Goal: Transaction & Acquisition: Purchase product/service

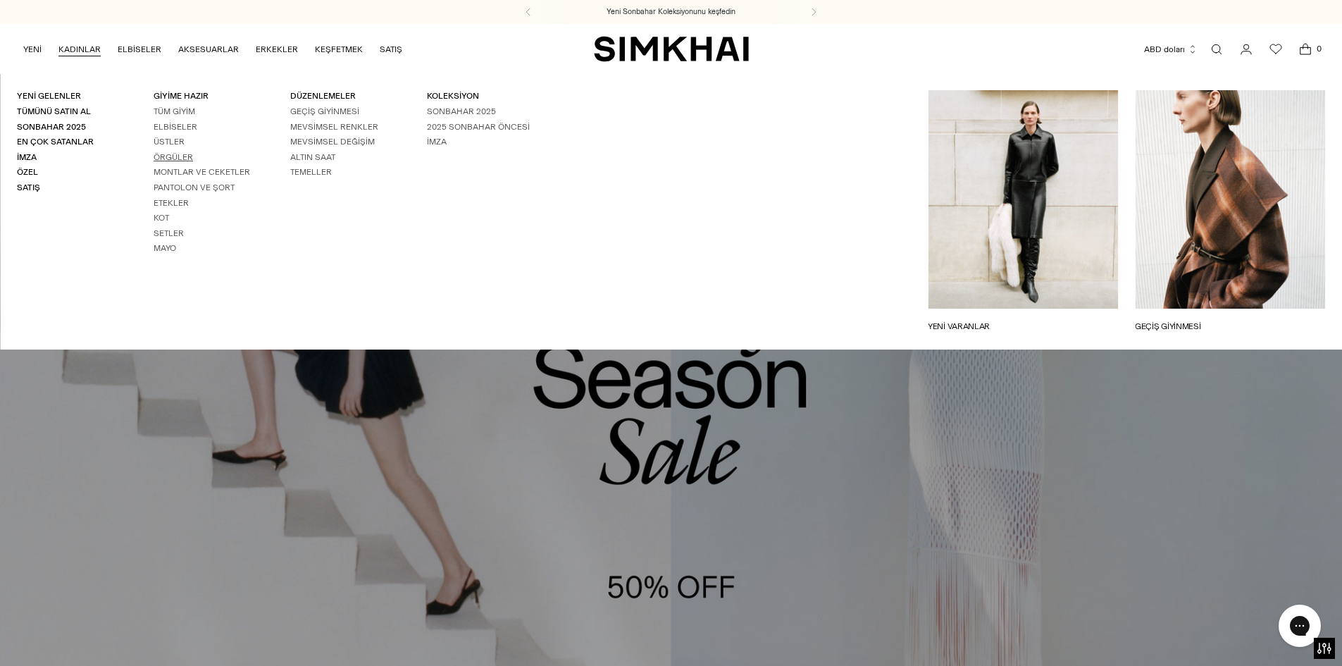
click at [184, 152] on font "Örgüler" at bounding box center [173, 157] width 39 height 10
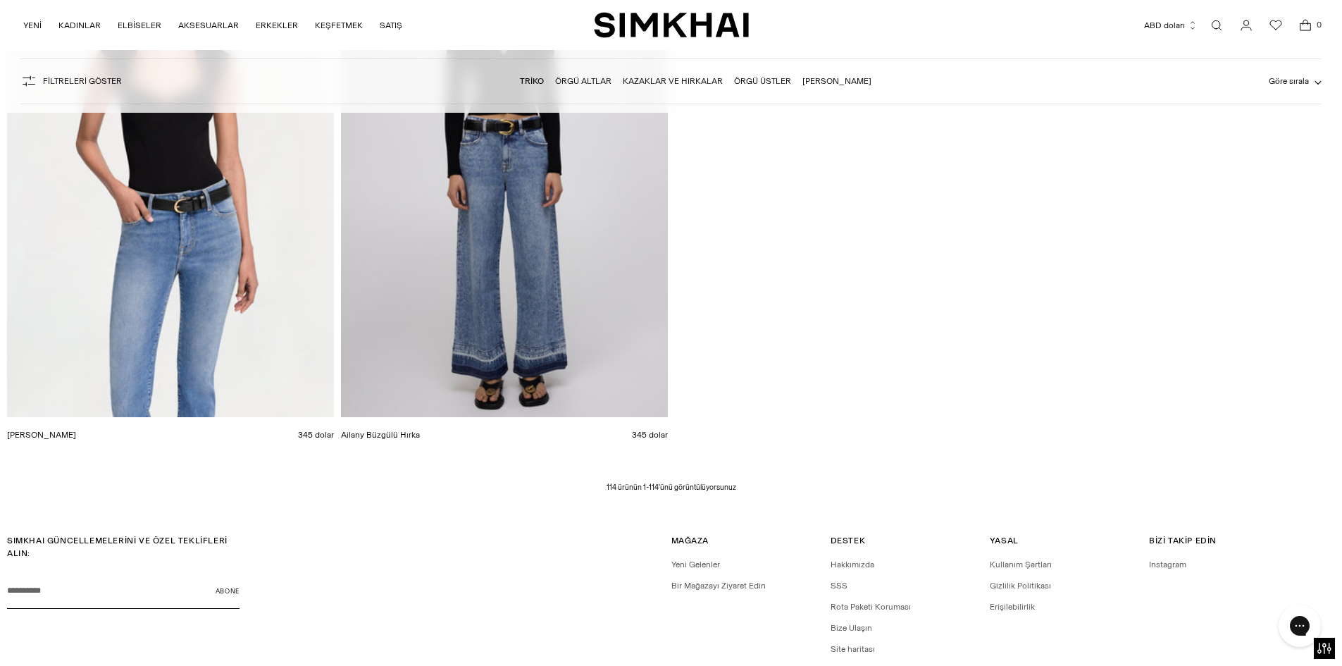
scroll to position [16061, 0]
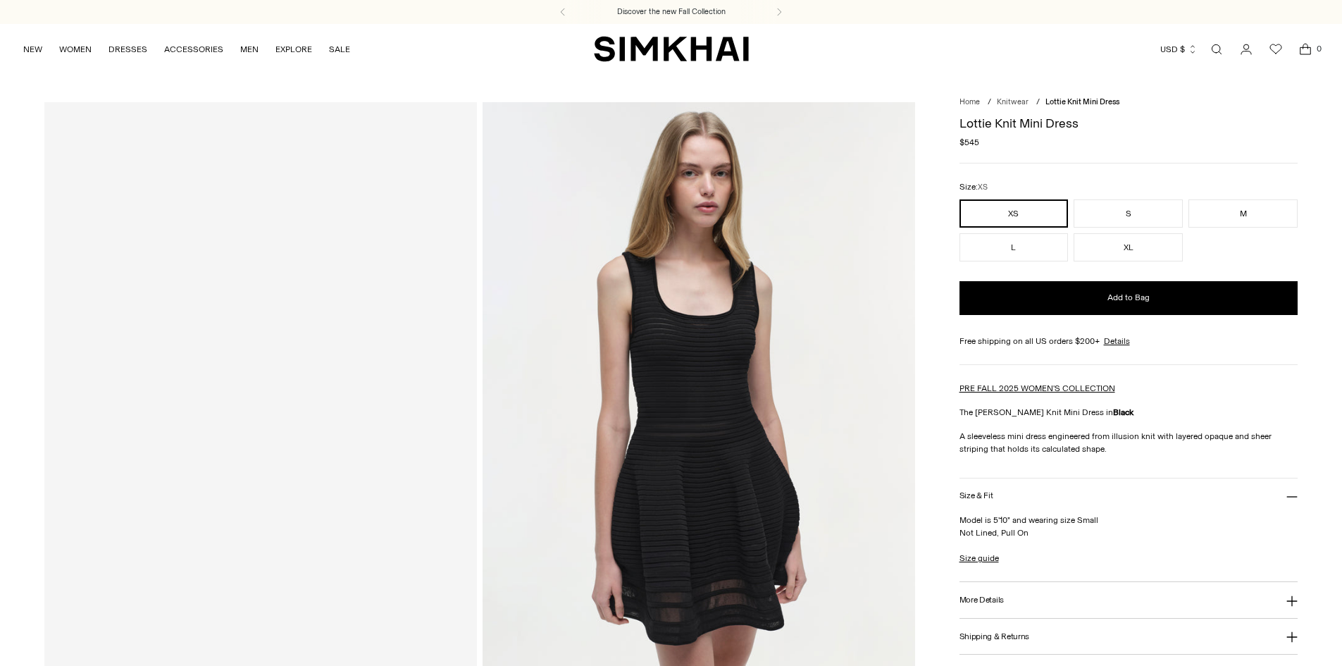
click at [628, 422] on img at bounding box center [699, 426] width 433 height 649
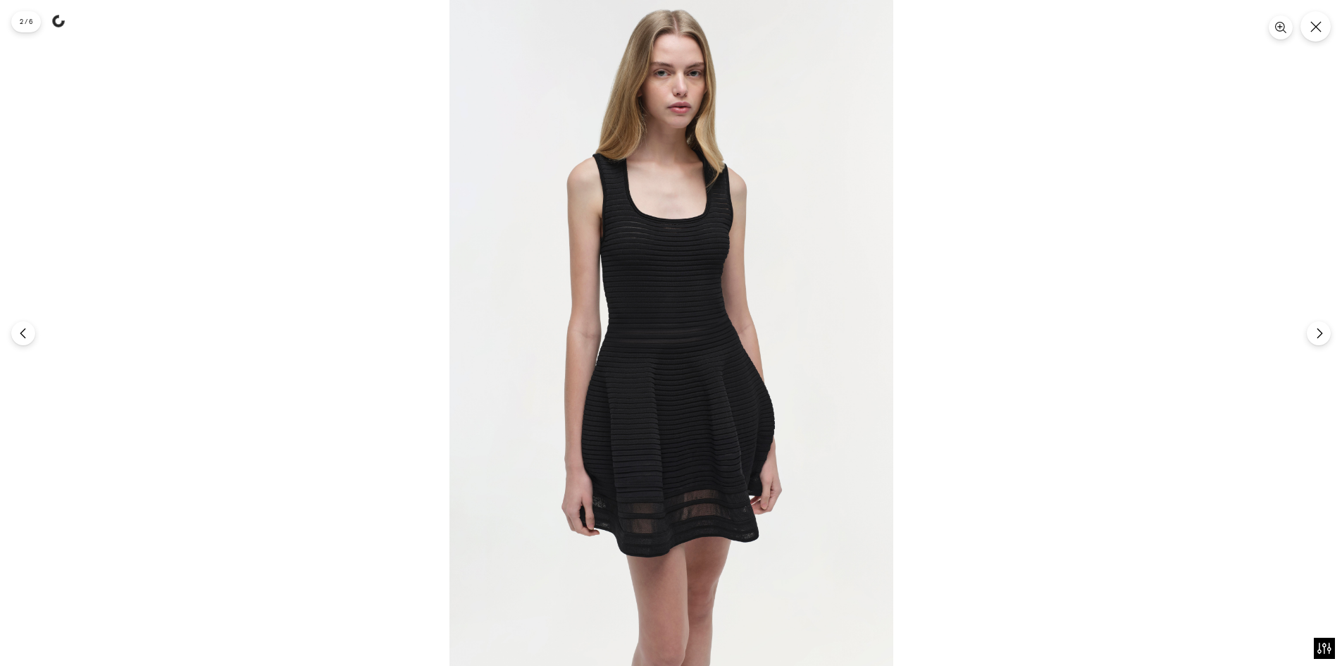
click at [723, 313] on img at bounding box center [671, 333] width 444 height 666
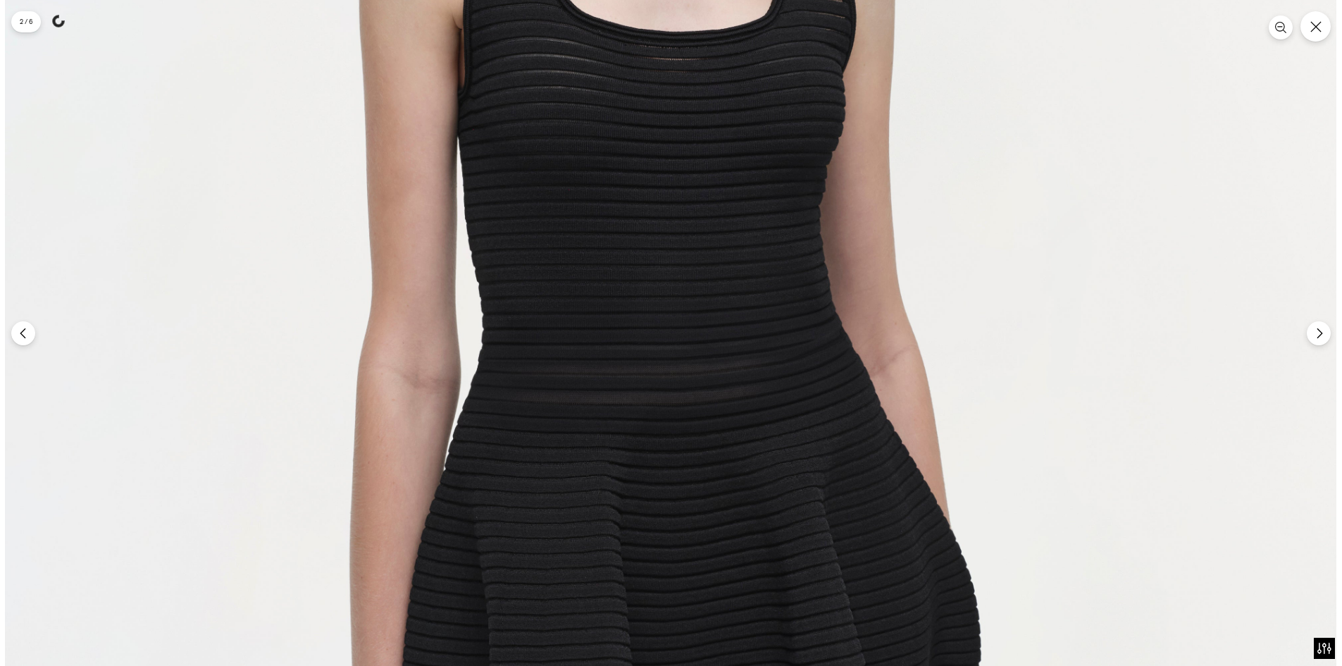
click at [720, 275] on img at bounding box center [670, 372] width 1331 height 1997
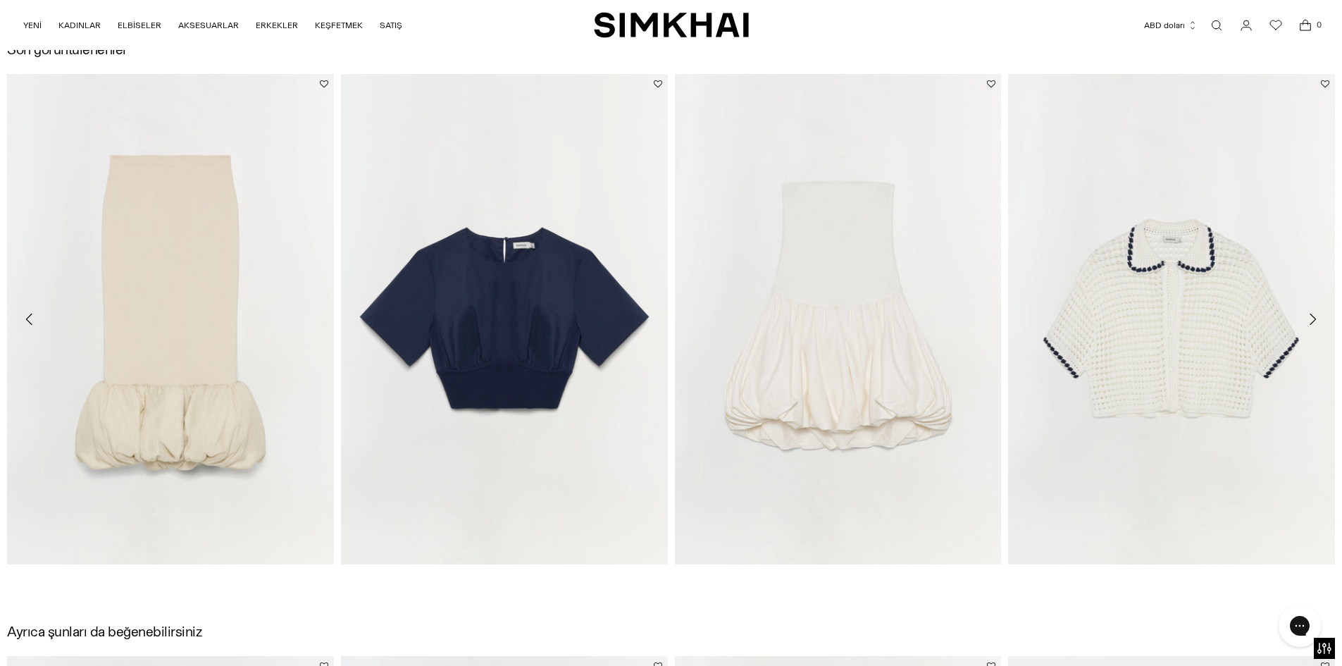
scroll to position [2254, 0]
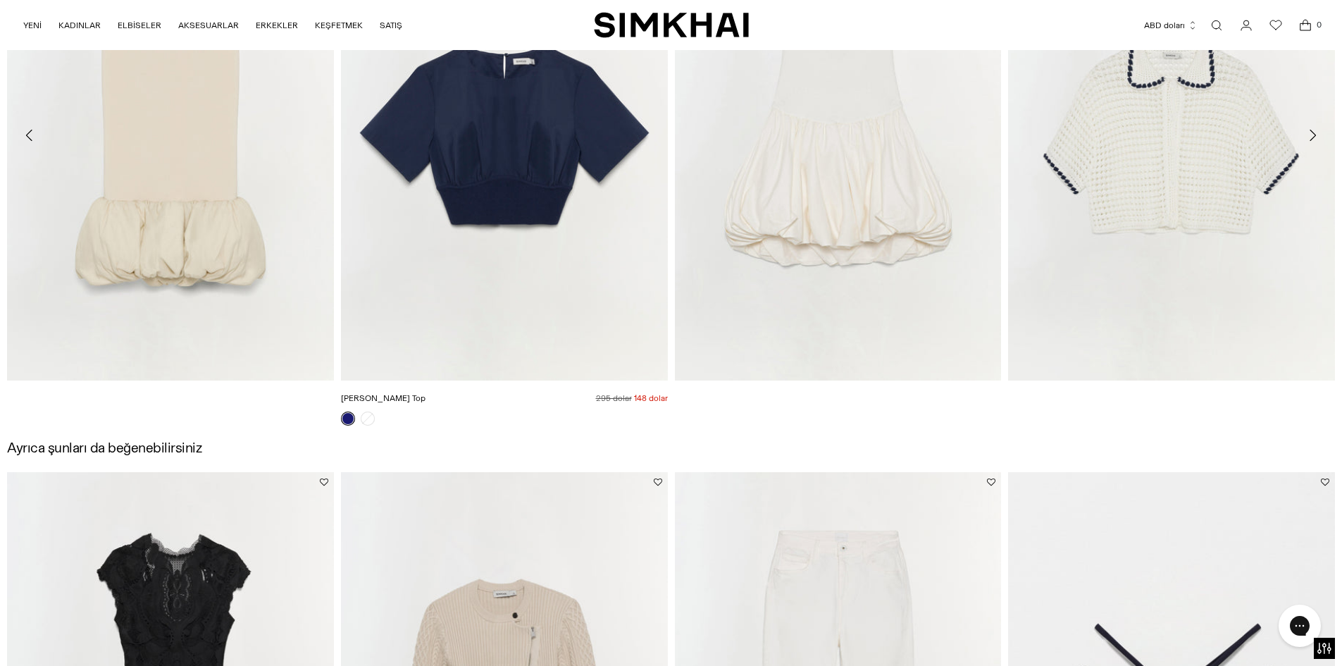
click at [0, 0] on img "Adair Top" at bounding box center [0, 0] width 0 height 0
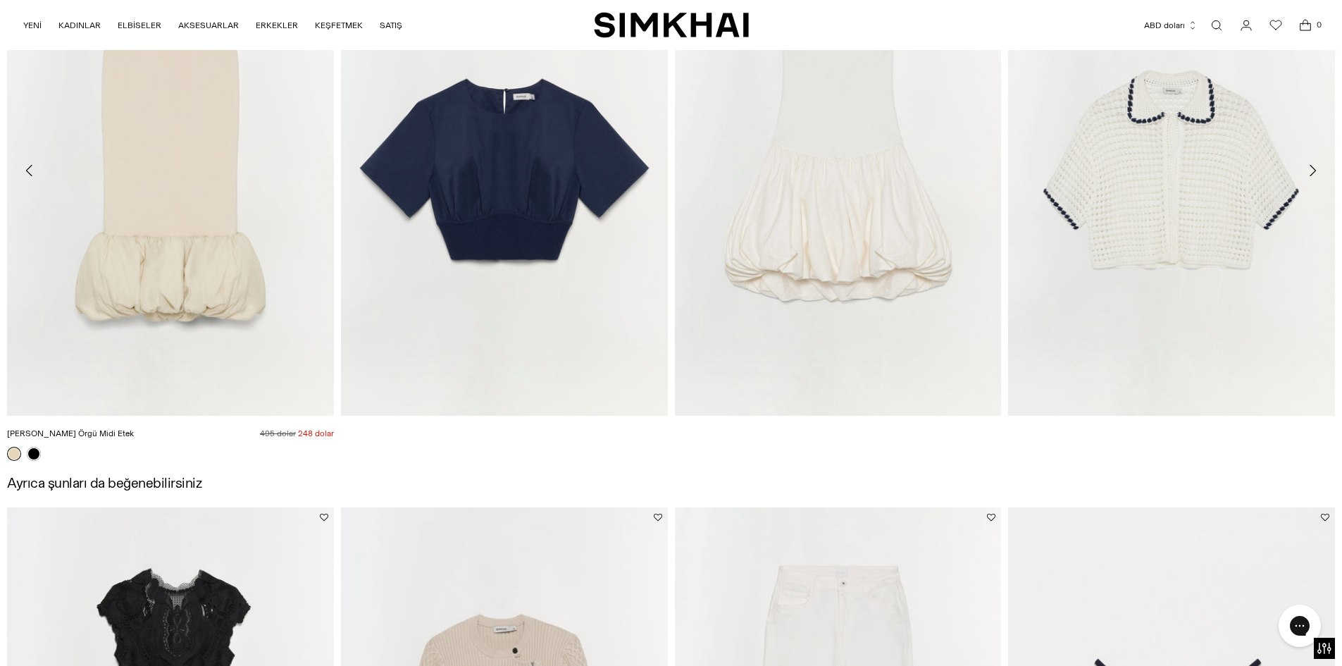
scroll to position [2167, 0]
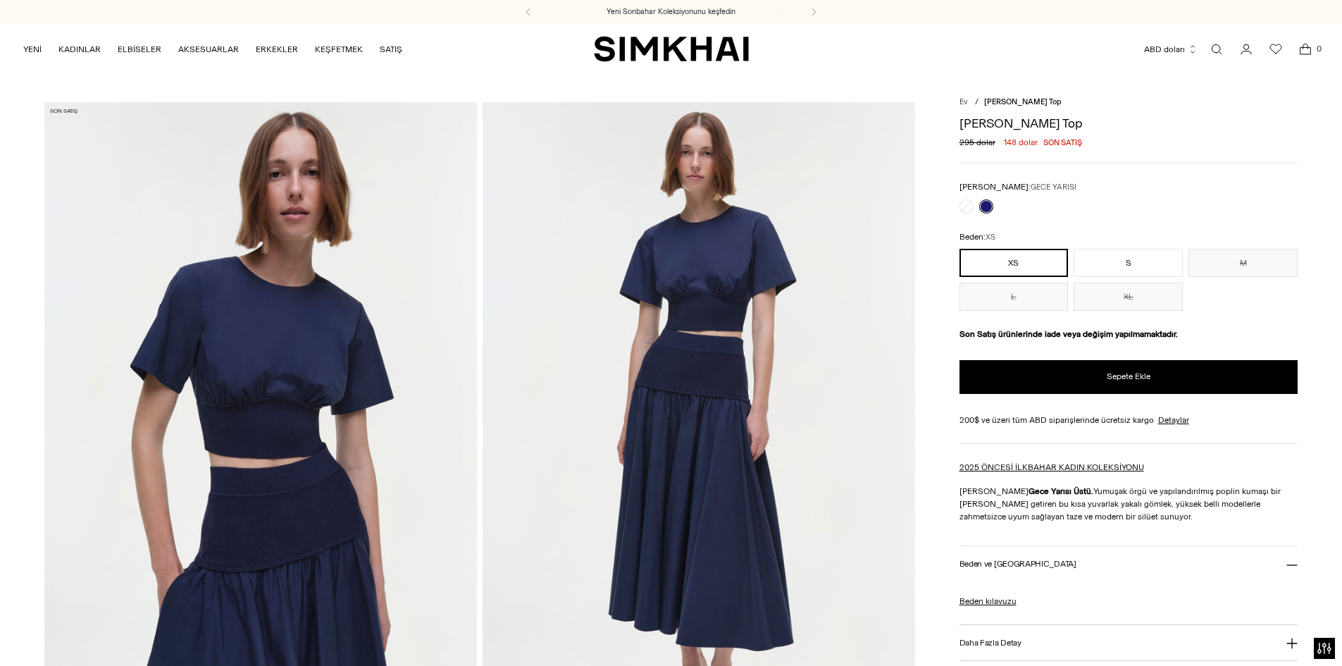
click at [373, 404] on img at bounding box center [260, 426] width 433 height 649
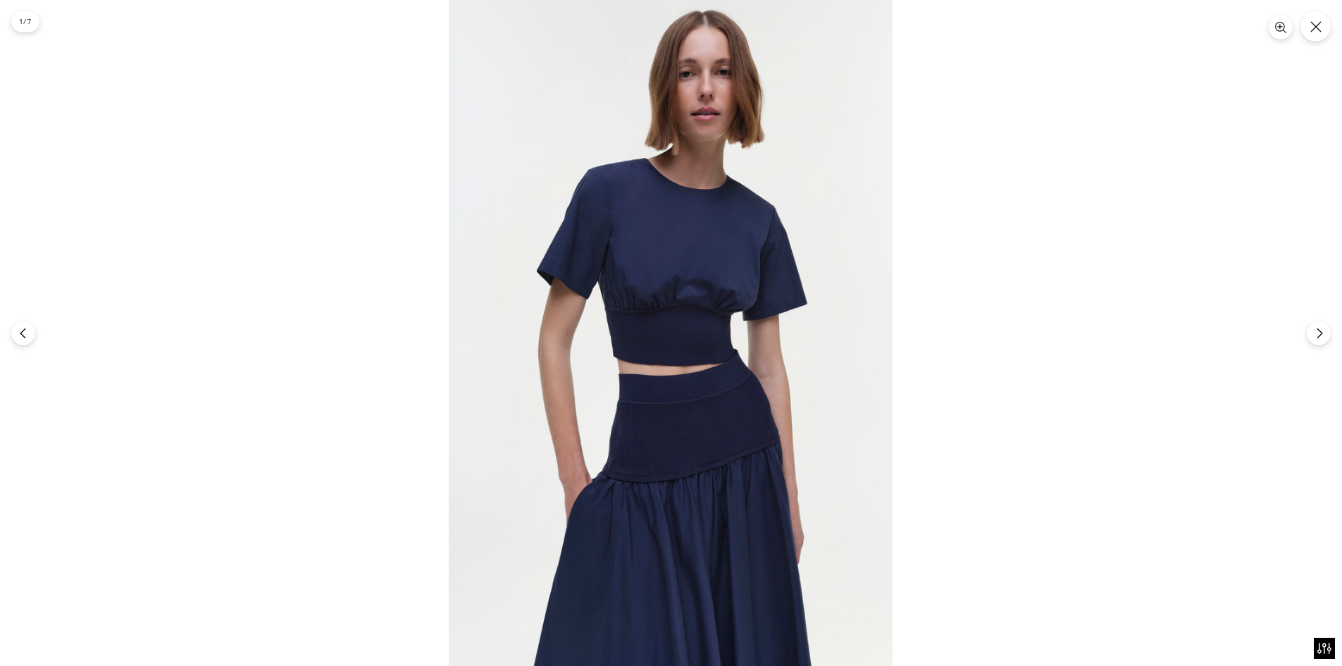
click at [449, 404] on img at bounding box center [671, 333] width 444 height 666
click at [687, 354] on img at bounding box center [671, 333] width 444 height 666
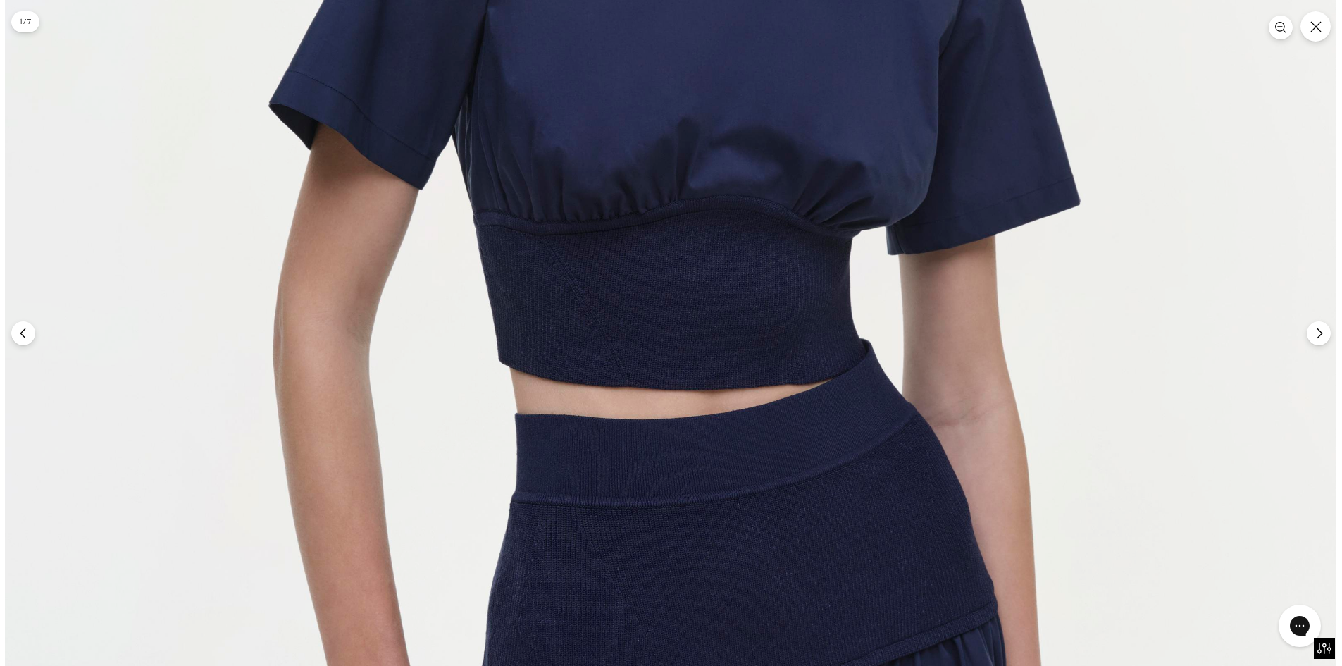
click at [687, 354] on img at bounding box center [670, 291] width 1331 height 1997
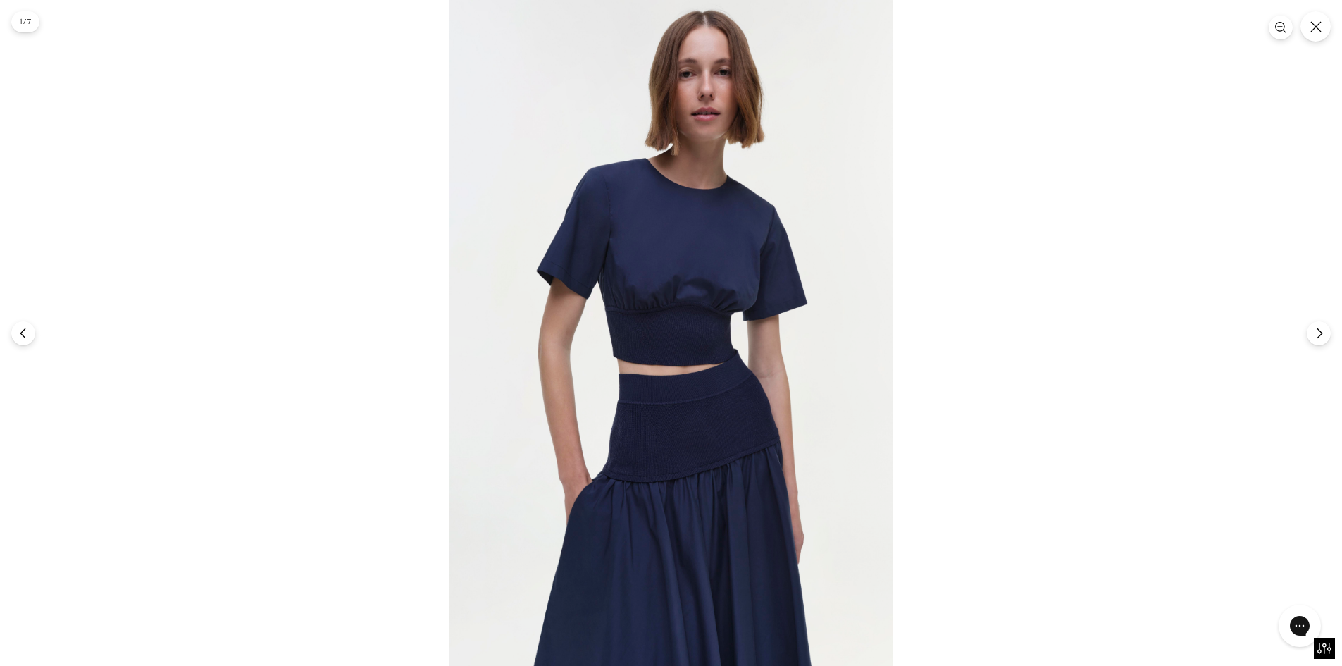
click at [687, 354] on img at bounding box center [671, 333] width 444 height 666
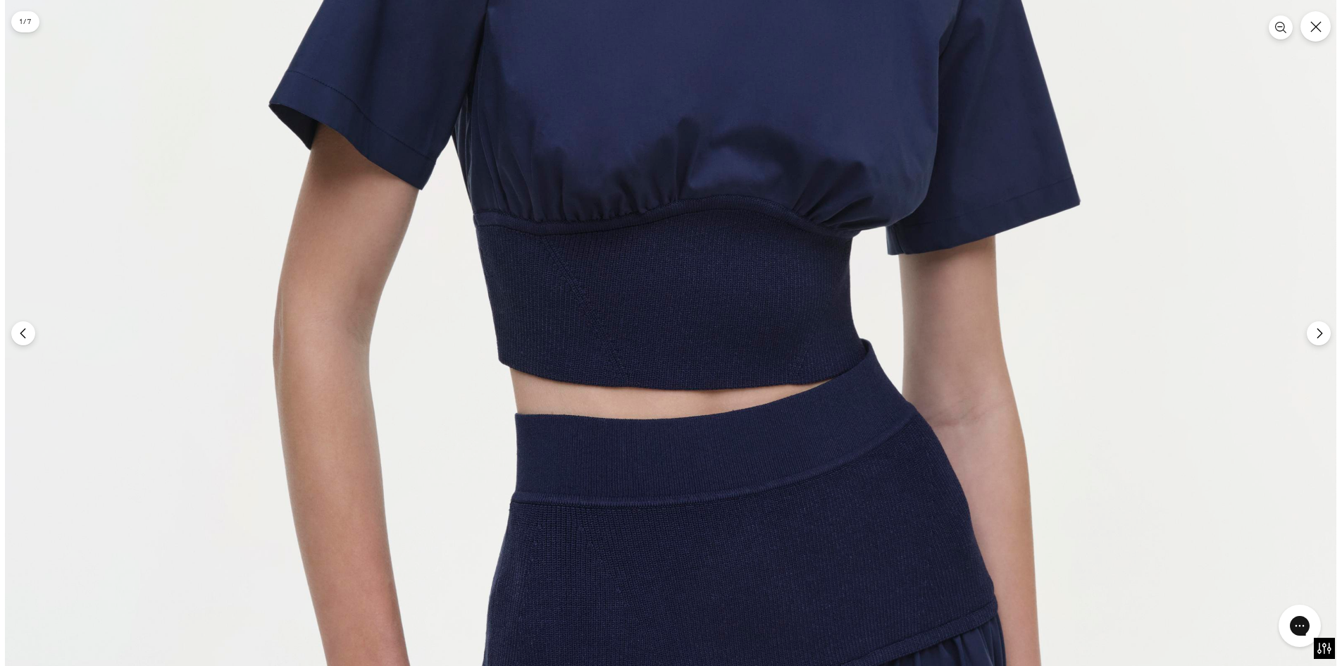
click at [721, 278] on img at bounding box center [670, 291] width 1331 height 1997
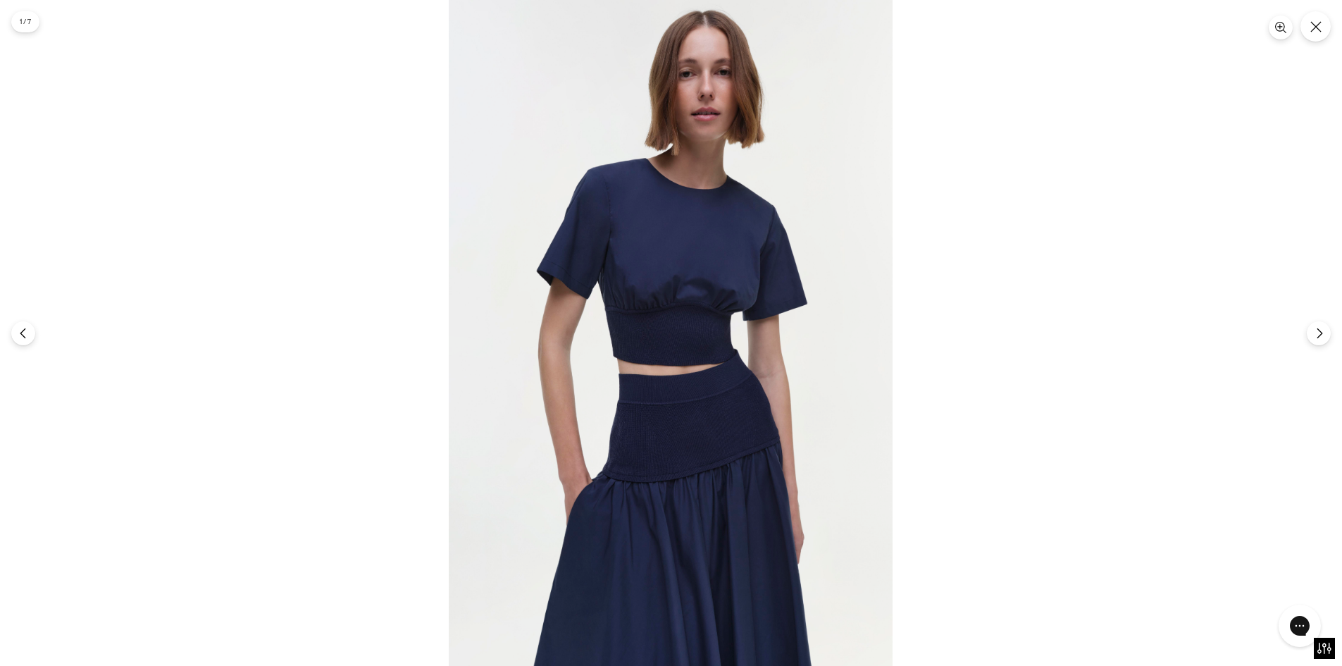
click at [1127, 218] on div at bounding box center [671, 333] width 1342 height 666
